Goal: Task Accomplishment & Management: Use online tool/utility

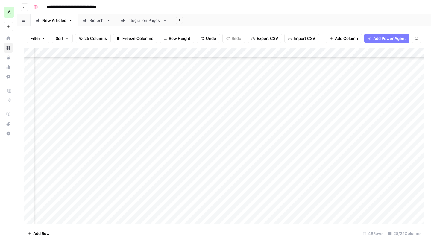
scroll to position [332, 982]
click at [22, 7] on button "Go back" at bounding box center [25, 7] width 8 height 8
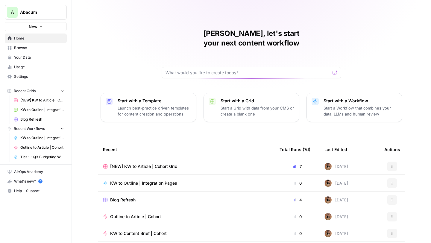
click at [32, 49] on span "Browse" at bounding box center [39, 47] width 50 height 5
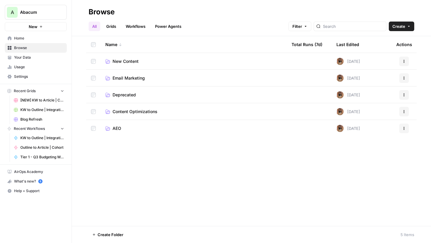
click at [127, 77] on span "Email Marketing" at bounding box center [128, 78] width 32 height 6
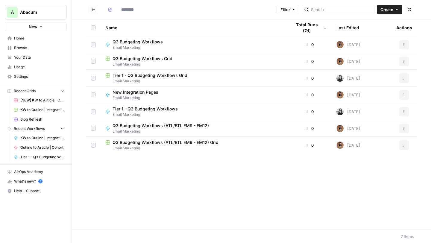
type input "**********"
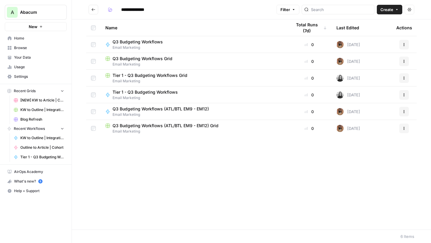
click at [93, 11] on icon "Go back" at bounding box center [93, 9] width 4 height 4
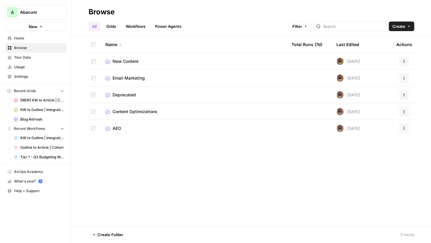
click at [115, 126] on span "AEO" at bounding box center [116, 128] width 9 height 6
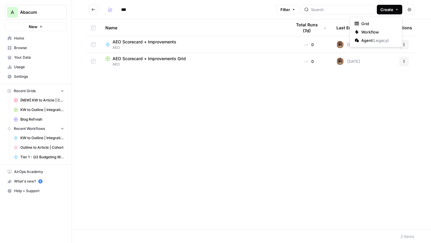
click at [397, 9] on icon "button" at bounding box center [397, 9] width 2 height 1
click at [382, 24] on span "Grid" at bounding box center [377, 24] width 33 height 6
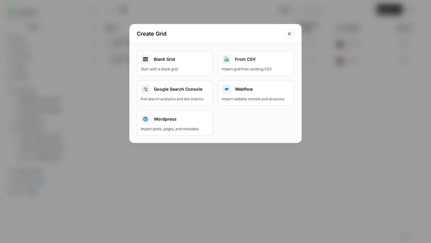
click at [186, 64] on div "Blank Grid" at bounding box center [175, 59] width 68 height 10
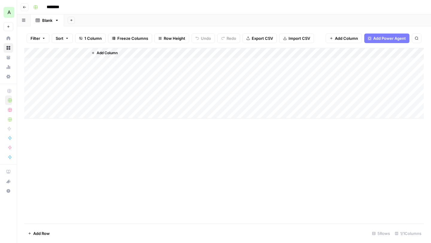
click at [69, 62] on div "Add Column" at bounding box center [223, 83] width 399 height 71
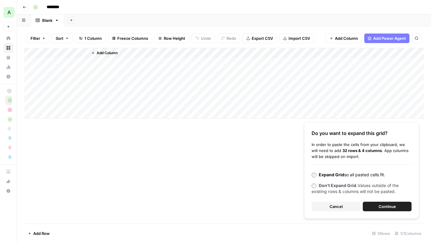
click at [375, 207] on button "Continue" at bounding box center [386, 207] width 49 height 10
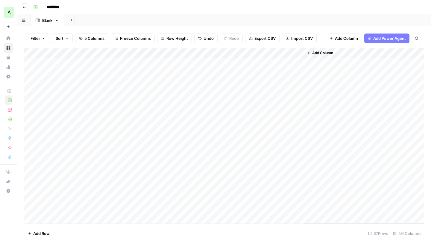
click at [62, 52] on div "Add Column" at bounding box center [223, 136] width 399 height 176
click at [62, 52] on div at bounding box center [61, 54] width 54 height 12
click at [57, 67] on input "Title" at bounding box center [69, 67] width 61 height 6
type input "T"
type input "Page URL"
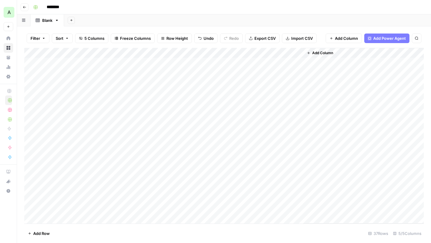
click at [109, 54] on div "Add Column" at bounding box center [223, 136] width 399 height 176
click at [108, 166] on div "Add Column" at bounding box center [223, 136] width 399 height 176
click at [159, 53] on div "Add Column" at bounding box center [223, 136] width 399 height 176
click at [123, 93] on div "Add Column" at bounding box center [223, 136] width 399 height 176
click at [156, 75] on div "Add Column" at bounding box center [223, 136] width 399 height 176
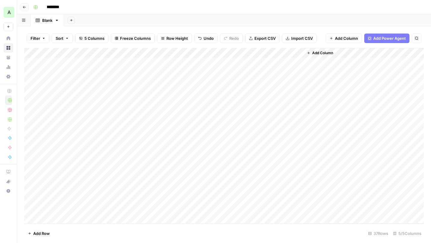
click at [156, 75] on div "Add Column" at bounding box center [223, 136] width 399 height 176
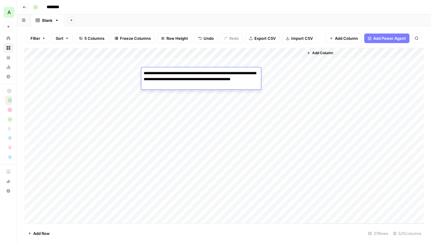
click at [182, 80] on textarea "**********" at bounding box center [201, 79] width 120 height 20
click at [196, 83] on textarea "**********" at bounding box center [201, 79] width 120 height 20
click at [210, 77] on textarea "**********" at bounding box center [201, 79] width 120 height 20
click at [204, 106] on div "Add Column" at bounding box center [223, 136] width 399 height 176
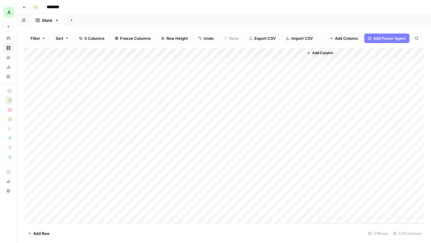
click at [219, 71] on div "Add Column" at bounding box center [223, 136] width 399 height 176
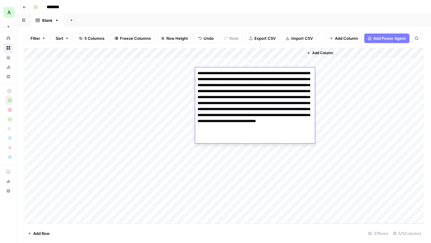
click at [232, 84] on textarea "**********" at bounding box center [255, 103] width 120 height 68
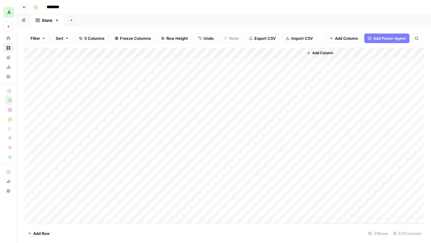
click at [166, 91] on div "Add Column" at bounding box center [223, 136] width 399 height 176
click at [270, 71] on div "Add Column" at bounding box center [223, 136] width 399 height 176
click at [277, 74] on div "Add Column" at bounding box center [223, 136] width 399 height 176
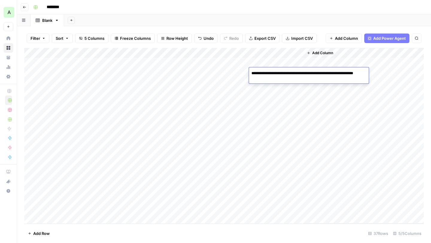
click at [298, 76] on textarea "**********" at bounding box center [309, 76] width 120 height 14
click at [276, 48] on div "Add Column" at bounding box center [223, 136] width 399 height 176
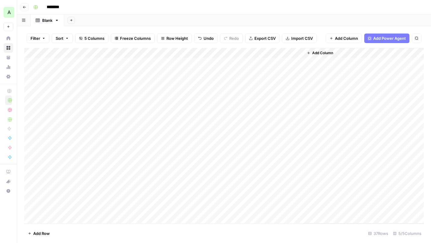
click at [298, 50] on div "Add Column" at bounding box center [223, 136] width 399 height 176
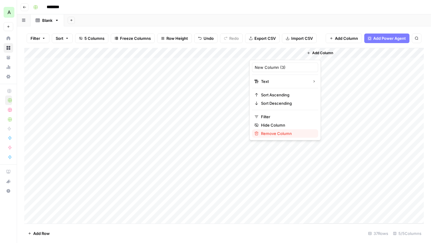
click at [263, 133] on span "Remove Column" at bounding box center [287, 133] width 52 height 6
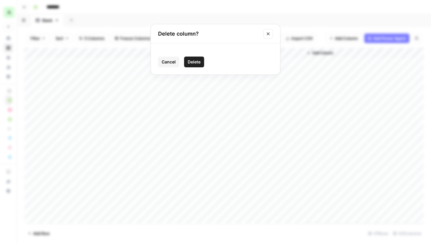
click at [190, 63] on span "Delete" at bounding box center [193, 62] width 13 height 6
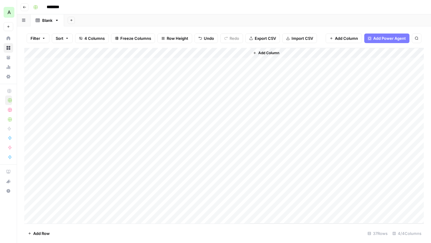
click at [192, 52] on div "Add Column" at bounding box center [223, 136] width 399 height 176
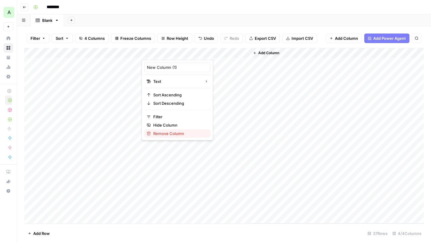
click at [175, 132] on span "Remove Column" at bounding box center [179, 133] width 52 height 6
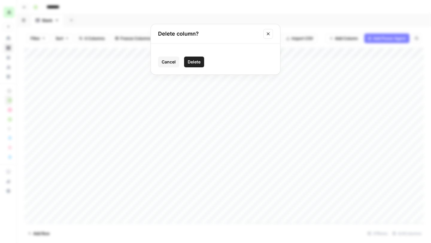
click at [195, 56] on div "Cancel Delete" at bounding box center [215, 58] width 129 height 31
click at [196, 62] on span "Delete" at bounding box center [193, 62] width 13 height 6
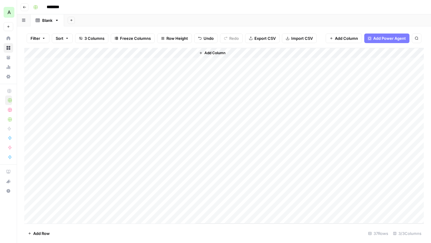
click at [138, 53] on div "Add Column" at bounding box center [223, 136] width 399 height 176
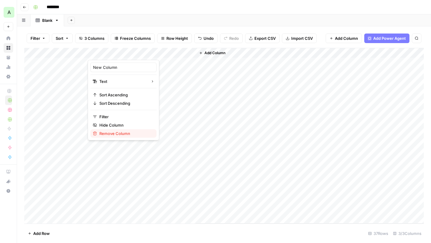
click at [126, 132] on span "Remove Column" at bounding box center [125, 133] width 52 height 6
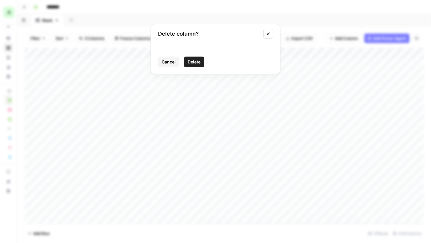
click at [191, 60] on span "Delete" at bounding box center [193, 62] width 13 height 6
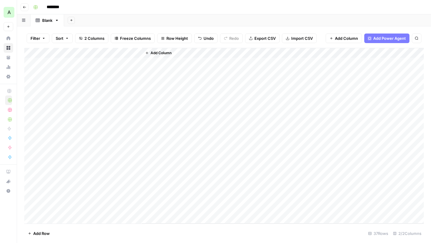
click at [68, 71] on div "Add Column" at bounding box center [223, 136] width 399 height 176
click at [120, 57] on div "Add Column" at bounding box center [223, 136] width 399 height 176
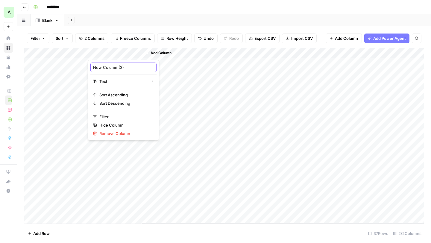
drag, startPoint x: 124, startPoint y: 65, endPoint x: 89, endPoint y: 65, distance: 34.7
click at [89, 65] on div "New Column (2) Text Sort Ascending Sort Descending Filter Hide Column Remove Co…" at bounding box center [123, 100] width 71 height 80
type input "Queries"
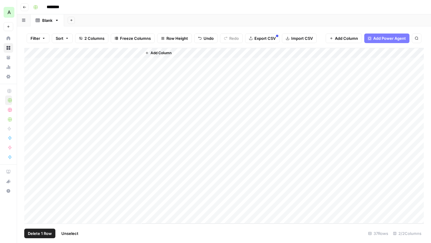
click at [33, 61] on div "Add Column" at bounding box center [223, 136] width 399 height 176
click at [45, 231] on span "Delete 1 Row" at bounding box center [40, 233] width 24 height 6
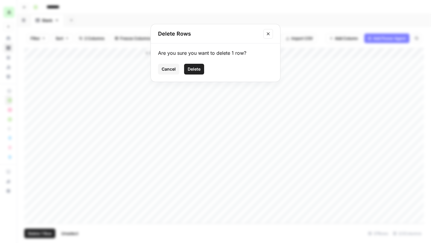
click at [193, 68] on span "Delete" at bounding box center [193, 69] width 13 height 6
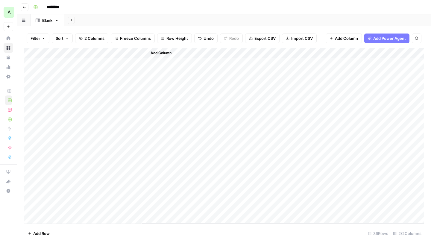
click at [22, 7] on button "Go back" at bounding box center [25, 7] width 8 height 8
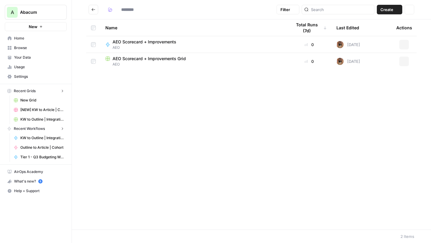
type input "***"
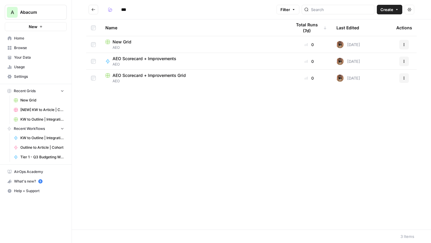
click at [389, 7] on span "Create" at bounding box center [386, 10] width 13 height 6
click at [333, 126] on div "Name Total Runs (7d) Last Edited Actions New Grid AEO 0 [DATE] Actions AEO Scor…" at bounding box center [251, 124] width 359 height 210
click at [130, 41] on span "New Grid" at bounding box center [121, 42] width 19 height 6
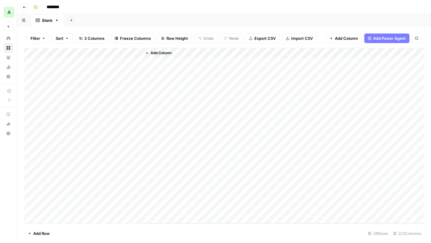
click at [392, 38] on span "Add Power Agent" at bounding box center [389, 38] width 33 height 6
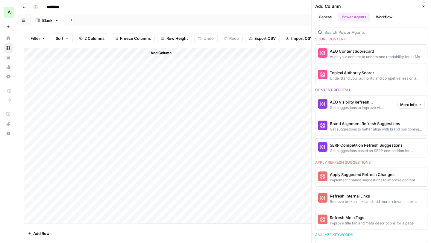
scroll to position [283, 0]
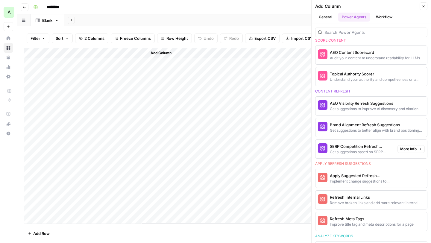
click at [341, 175] on div "Apply Suggested Refresh Changes" at bounding box center [360, 176] width 63 height 6
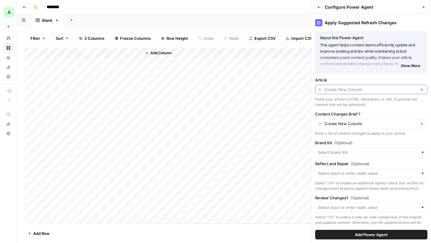
click at [340, 89] on input "Article" at bounding box center [370, 89] width 92 height 6
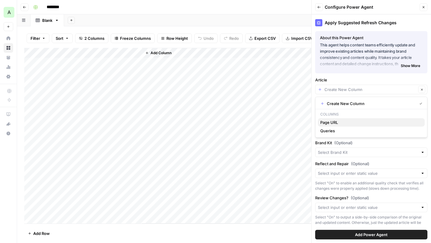
click at [332, 124] on span "Page URL" at bounding box center [370, 122] width 100 height 6
type input "Page URL"
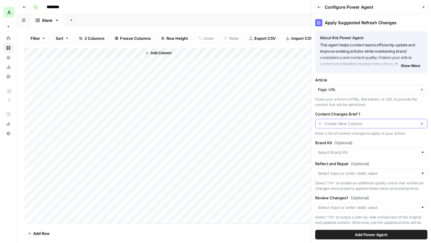
click at [340, 124] on input "Content Changes Brief 1" at bounding box center [370, 123] width 92 height 6
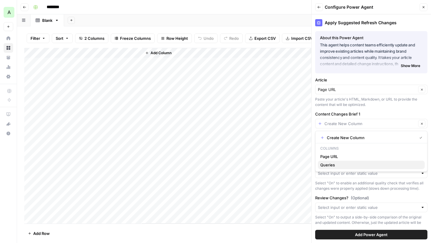
click at [335, 164] on span "Queries" at bounding box center [370, 165] width 100 height 6
type input "Queries"
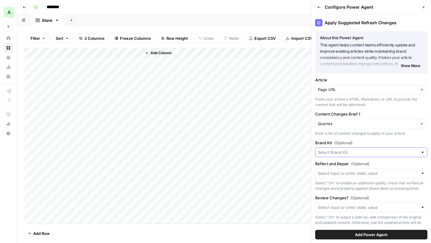
click at [345, 153] on input "Brand Kit (Optional)" at bounding box center [368, 152] width 100 height 6
click at [340, 168] on span "Abacum" at bounding box center [370, 166] width 100 height 6
type input "Abacum"
click at [344, 174] on input "Reflect and Repair (Optional)" at bounding box center [368, 173] width 100 height 6
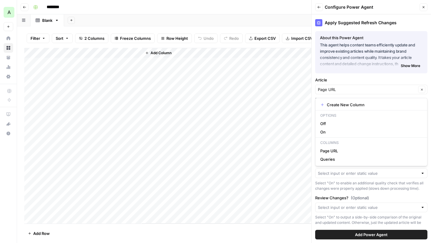
click at [363, 81] on label "Article" at bounding box center [371, 80] width 112 height 6
click at [363, 86] on input "Page URL" at bounding box center [367, 89] width 98 height 6
type input "Page URL"
click at [379, 162] on label "Reflect and Repair (Optional)" at bounding box center [371, 164] width 112 height 6
click at [379, 170] on input "Reflect and Repair (Optional)" at bounding box center [368, 173] width 100 height 6
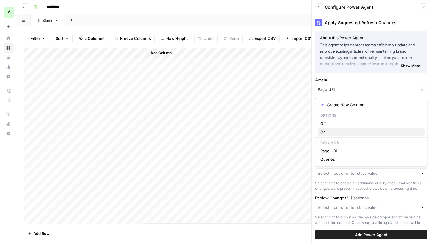
click at [341, 131] on span "On" at bounding box center [370, 132] width 100 height 6
type input "On"
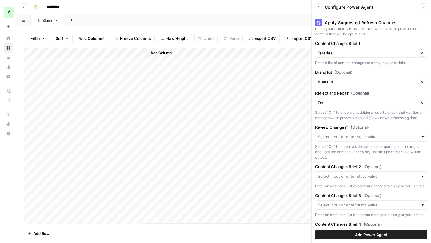
scroll to position [71, 0]
click at [360, 137] on input "Review Changes? (Optional)" at bounding box center [368, 136] width 100 height 6
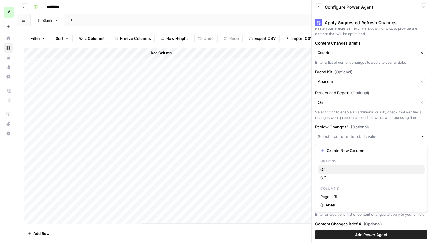
click at [336, 168] on span "On" at bounding box center [370, 169] width 100 height 6
type input "On"
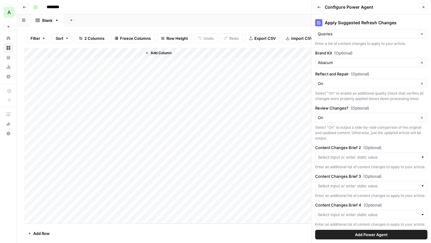
scroll to position [94, 0]
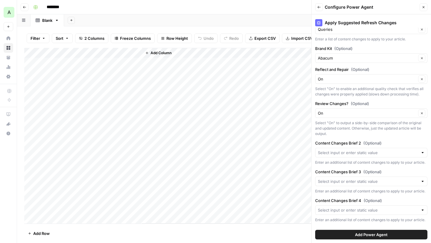
click at [351, 237] on button "Add Power Agent" at bounding box center [371, 235] width 112 height 10
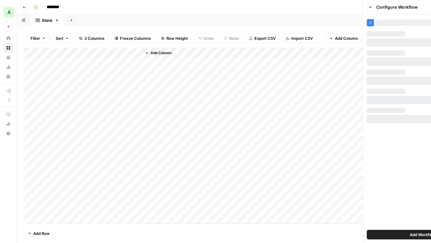
scroll to position [0, 0]
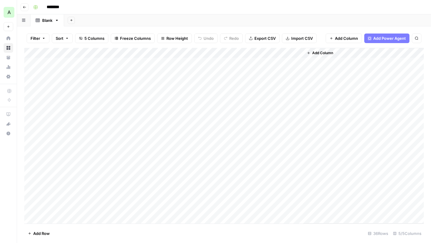
click at [171, 63] on div "Add Column" at bounding box center [223, 136] width 399 height 176
click at [84, 54] on div "Add Column" at bounding box center [223, 136] width 399 height 176
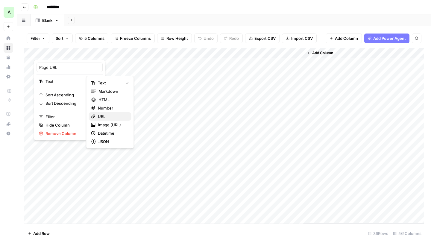
click at [103, 115] on span "URL" at bounding box center [112, 116] width 29 height 6
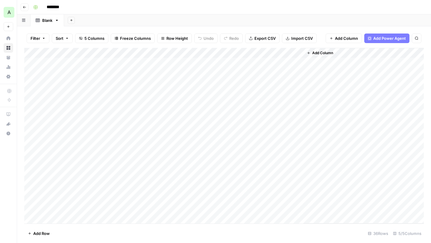
click at [122, 64] on div "Add Column" at bounding box center [223, 136] width 399 height 176
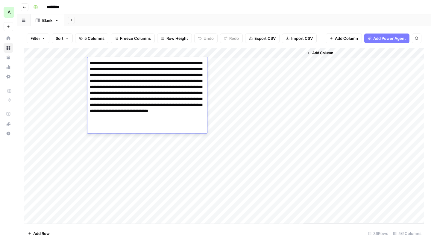
click at [236, 104] on div "Add Column" at bounding box center [223, 136] width 399 height 176
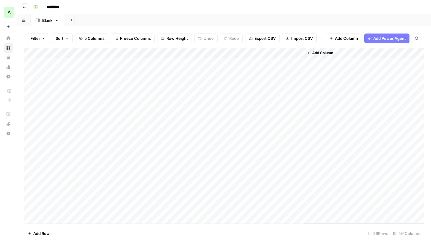
click at [392, 39] on span "Add Power Agent" at bounding box center [389, 38] width 33 height 6
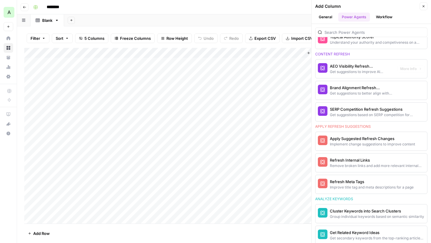
scroll to position [441, 0]
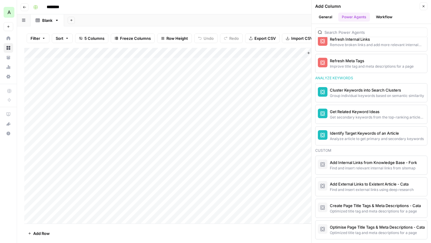
click at [423, 6] on icon "button" at bounding box center [423, 6] width 2 height 2
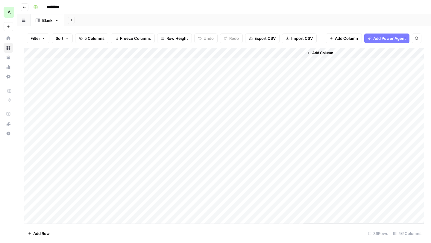
scroll to position [0, 0]
click at [22, 8] on button "Go back" at bounding box center [25, 7] width 8 height 8
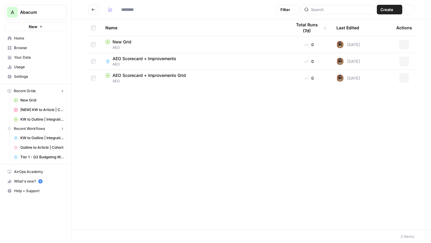
type input "***"
click at [93, 7] on button "Go back" at bounding box center [93, 10] width 10 height 10
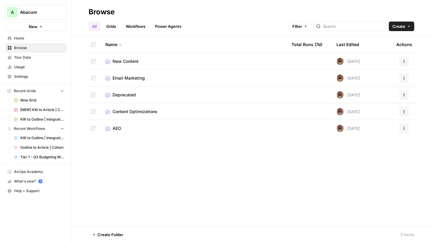
click at [126, 110] on span "Content Optimizations" at bounding box center [134, 112] width 45 height 6
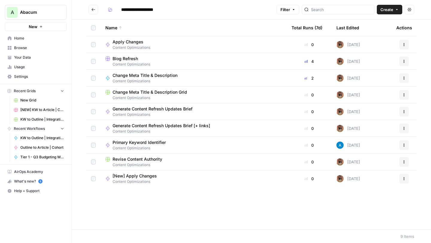
click at [129, 60] on span "Blog Refresh" at bounding box center [124, 59] width 25 height 6
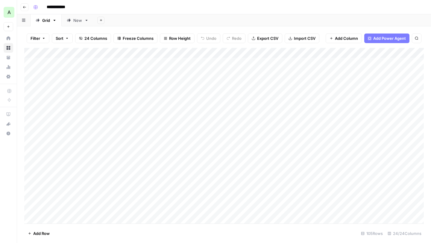
click at [24, 9] on button "Go back" at bounding box center [25, 7] width 8 height 8
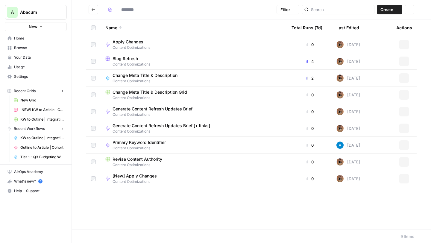
type input "**********"
click at [129, 59] on span "Blog Refresh" at bounding box center [124, 59] width 25 height 6
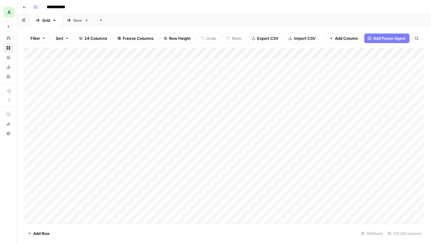
click at [22, 8] on button "Go back" at bounding box center [25, 7] width 8 height 8
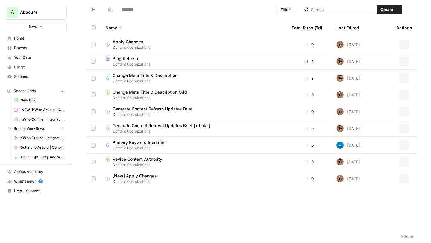
type input "**********"
click at [127, 59] on span "Blog Refresh" at bounding box center [124, 59] width 25 height 6
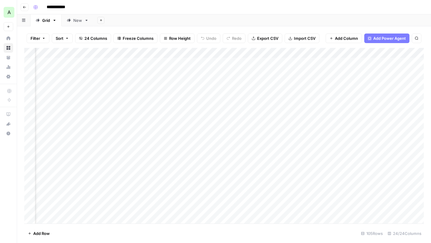
scroll to position [0, 207]
click at [260, 54] on div "Add Column" at bounding box center [223, 136] width 399 height 176
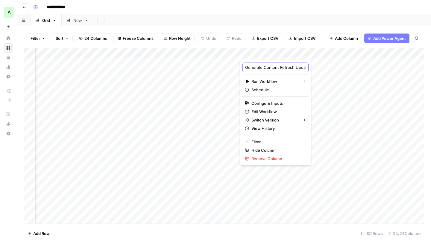
click at [271, 67] on input "Generate Content Refresh Updates Brief" at bounding box center [275, 67] width 61 height 6
drag, startPoint x: 278, startPoint y: 68, endPoint x: 294, endPoint y: 68, distance: 15.8
click at [294, 68] on div "Generate Content Refresh Updates Brief Run Workflow Schedule Configure Inputs E…" at bounding box center [274, 113] width 71 height 106
click at [307, 21] on div "Add Sheet" at bounding box center [262, 20] width 337 height 12
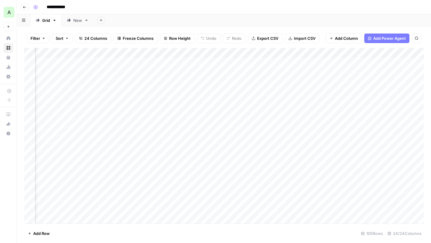
scroll to position [0, 415]
click at [321, 51] on div "Add Column" at bounding box center [223, 136] width 399 height 176
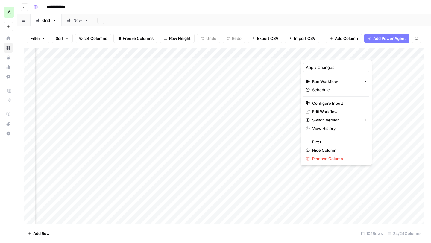
click at [313, 7] on div "**********" at bounding box center [228, 7] width 394 height 10
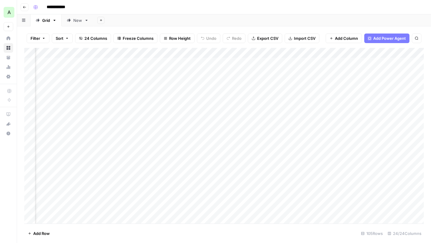
scroll to position [0, 496]
click at [77, 19] on div "New" at bounding box center [77, 20] width 9 height 6
click at [248, 52] on div "Add Column" at bounding box center [223, 68] width 399 height 40
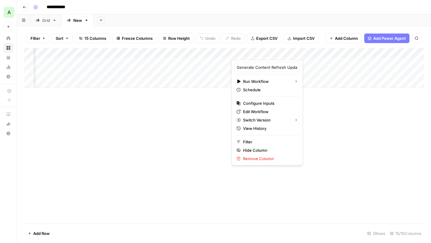
click at [248, 52] on div at bounding box center [258, 54] width 54 height 12
drag, startPoint x: 257, startPoint y: 66, endPoint x: 289, endPoint y: 66, distance: 32.0
click at [289, 66] on body "**********" at bounding box center [215, 121] width 431 height 243
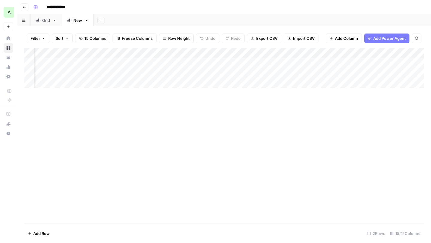
click at [367, 147] on div "Add Column" at bounding box center [223, 136] width 399 height 176
click at [276, 53] on div "Add Column" at bounding box center [223, 68] width 399 height 40
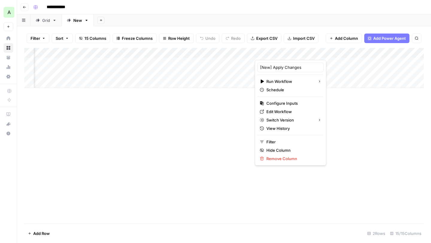
click at [276, 53] on div at bounding box center [281, 54] width 54 height 12
click at [355, 126] on div "Add Column" at bounding box center [223, 136] width 399 height 176
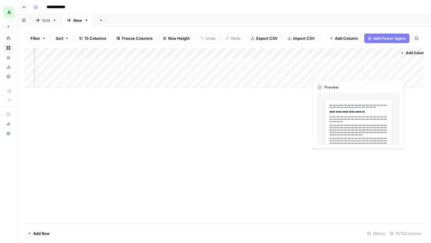
scroll to position [0, 451]
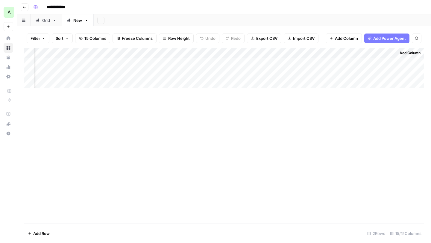
click at [22, 7] on button "Go back" at bounding box center [25, 7] width 8 height 8
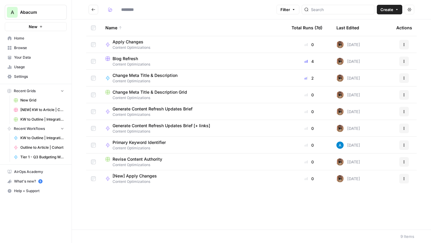
type input "**********"
click at [406, 178] on button "Actions" at bounding box center [404, 179] width 10 height 10
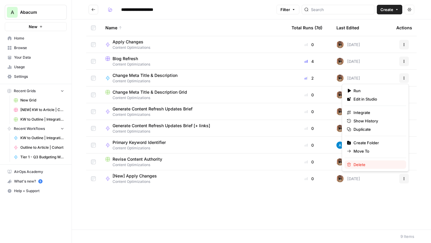
click at [369, 166] on span "Delete" at bounding box center [377, 164] width 48 height 6
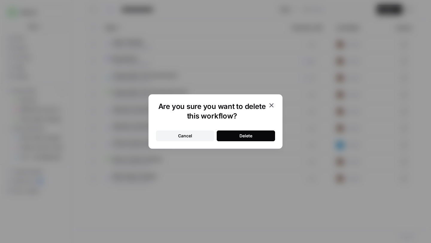
click at [255, 132] on button "Delete" at bounding box center [245, 135] width 58 height 11
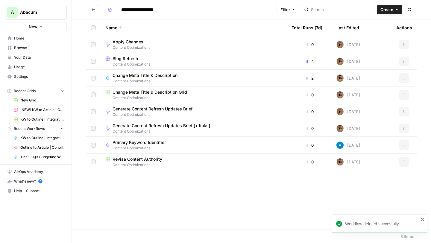
click at [127, 60] on span "Blog Refresh" at bounding box center [124, 59] width 25 height 6
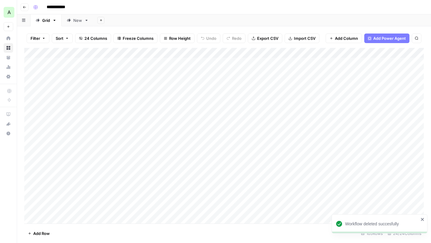
click at [72, 19] on div "New" at bounding box center [74, 20] width 15 height 6
click at [89, 20] on link "New" at bounding box center [78, 20] width 32 height 12
click at [87, 20] on icon "button" at bounding box center [87, 20] width 2 height 1
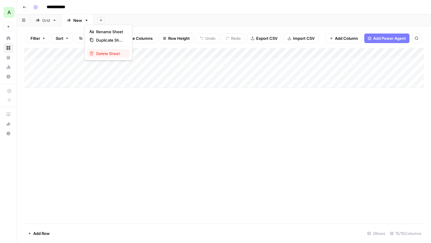
click at [103, 52] on span "Delete Sheet" at bounding box center [110, 54] width 29 height 6
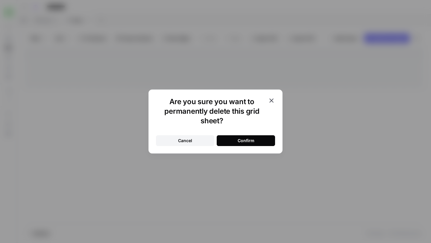
click at [238, 147] on div "Are you sure you want to permanently delete this grid sheet? Cancel Confirm" at bounding box center [215, 121] width 134 height 64
click at [233, 138] on button "Confirm" at bounding box center [245, 140] width 58 height 11
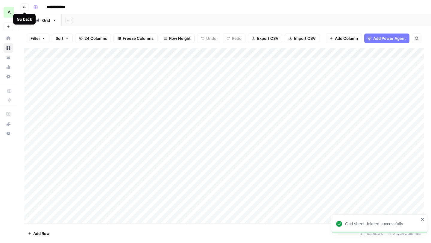
click at [25, 7] on icon "button" at bounding box center [25, 7] width 4 height 4
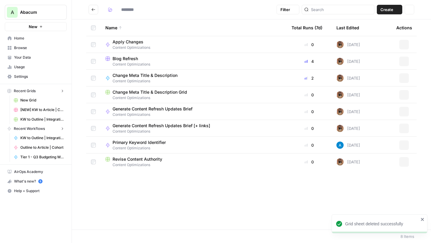
type input "**********"
click at [135, 109] on span "Generate Content Refresh Updates Brief" at bounding box center [152, 109] width 80 height 6
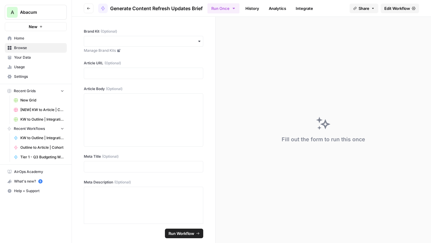
click at [394, 10] on span "Edit Workflow" at bounding box center [397, 8] width 26 height 6
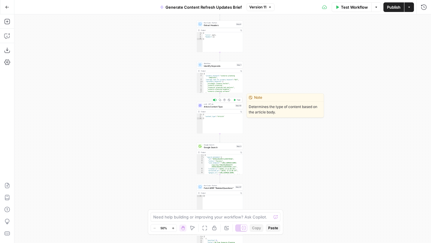
click at [222, 108] on div "LLM · GPT-4o Article Content Type Step 60 Copy step Delete step Edit Note Test" at bounding box center [219, 105] width 46 height 7
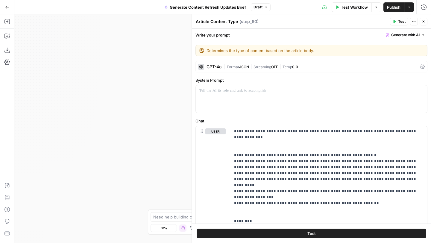
scroll to position [78, 0]
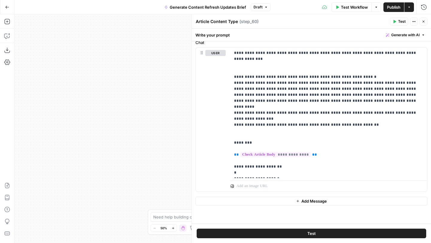
click at [424, 21] on icon "button" at bounding box center [423, 22] width 4 height 4
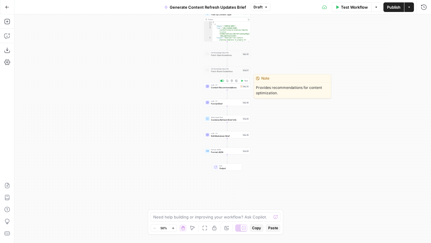
click at [214, 86] on span "Content Recommendations" at bounding box center [225, 87] width 28 height 3
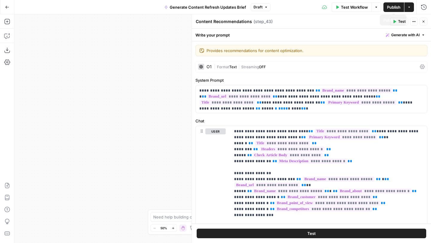
click at [423, 21] on icon "button" at bounding box center [423, 22] width 2 height 2
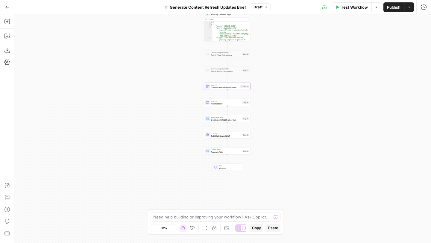
click at [10, 7] on button "Go Back" at bounding box center [7, 7] width 11 height 11
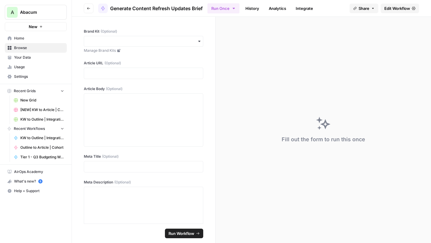
click at [89, 11] on button "Go back" at bounding box center [89, 9] width 10 height 10
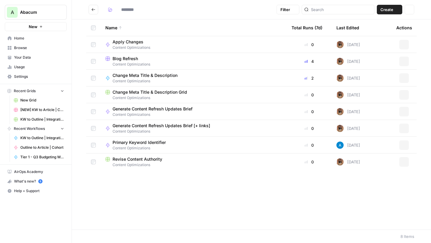
type input "**********"
click at [94, 9] on icon "Go back" at bounding box center [93, 9] width 4 height 4
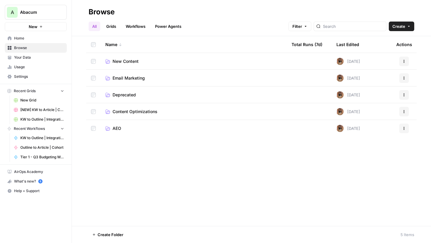
click at [121, 130] on span "AEO" at bounding box center [116, 128] width 9 height 6
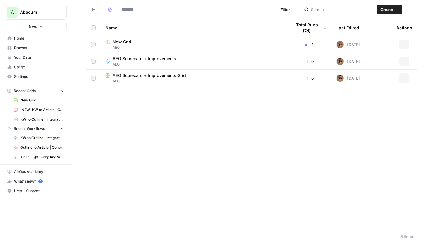
type input "***"
click at [120, 41] on span "New Grid" at bounding box center [121, 42] width 19 height 6
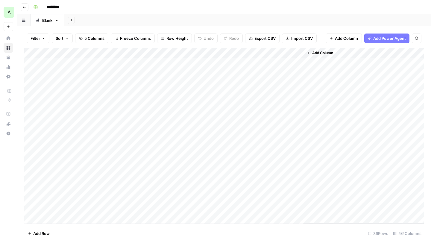
click at [165, 53] on div "Add Column" at bounding box center [223, 136] width 399 height 176
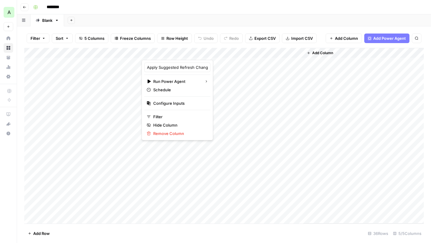
click at [232, 19] on div "Add Sheet" at bounding box center [247, 20] width 367 height 12
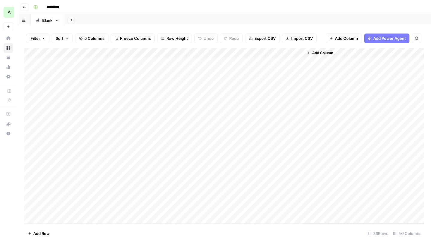
click at [62, 7] on input "********" at bounding box center [60, 7] width 33 height 10
drag, startPoint x: 68, startPoint y: 7, endPoint x: 27, endPoint y: 7, distance: 40.7
click at [27, 7] on header "Go back ********" at bounding box center [223, 7] width 413 height 14
type input "*"
type input "**********"
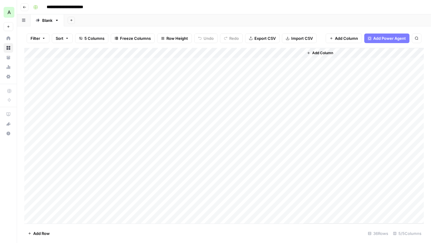
click at [182, 53] on div "Add Column" at bounding box center [223, 136] width 399 height 176
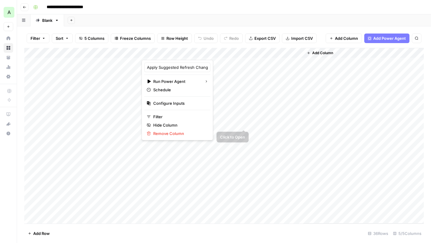
click at [266, 123] on div "Add Column" at bounding box center [223, 136] width 399 height 176
